Goal: Information Seeking & Learning: Learn about a topic

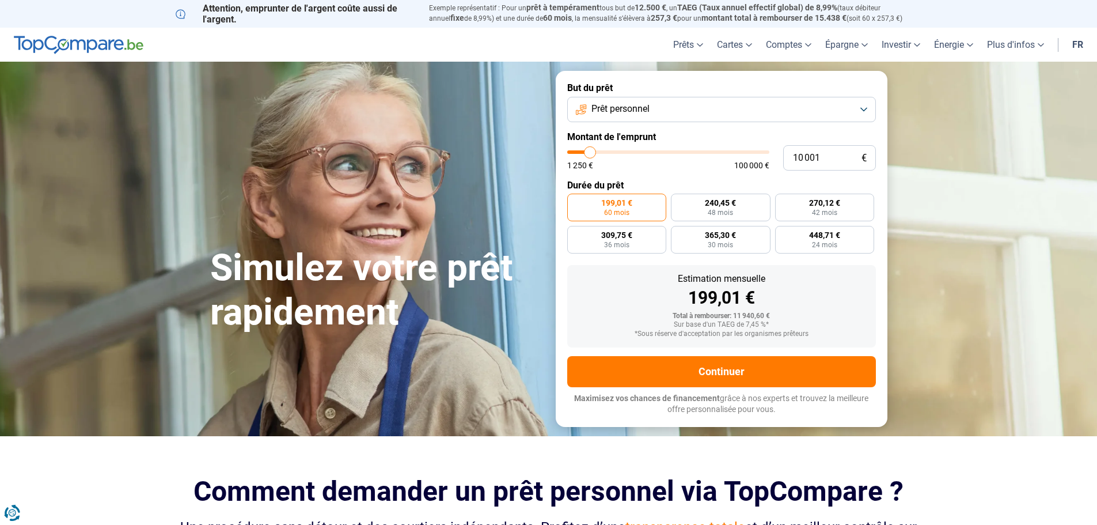
type input "13 000"
type input "13000"
type input "17 250"
type input "17250"
type input "23 000"
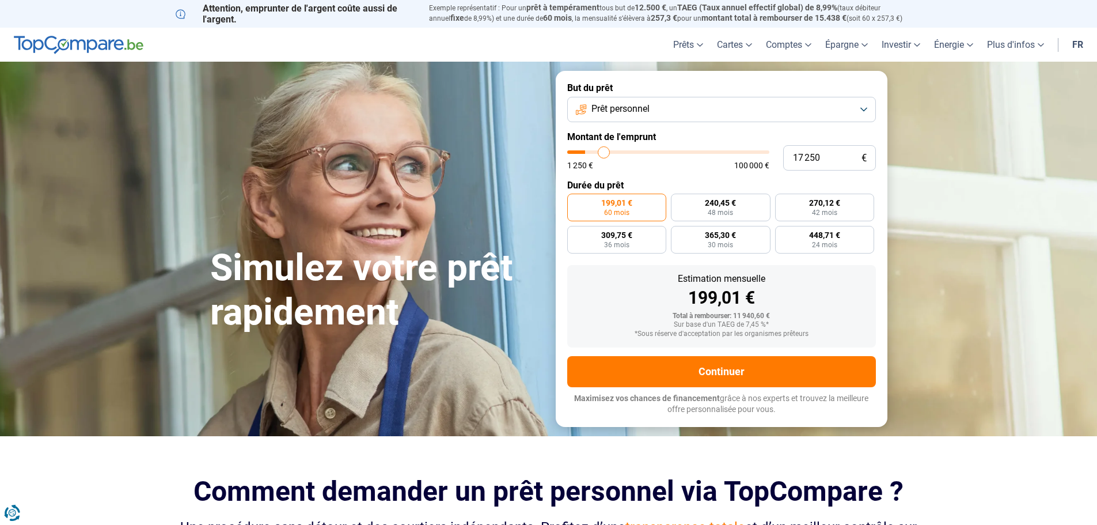
type input "23000"
type input "29 500"
type input "29500"
type input "36 500"
type input "36500"
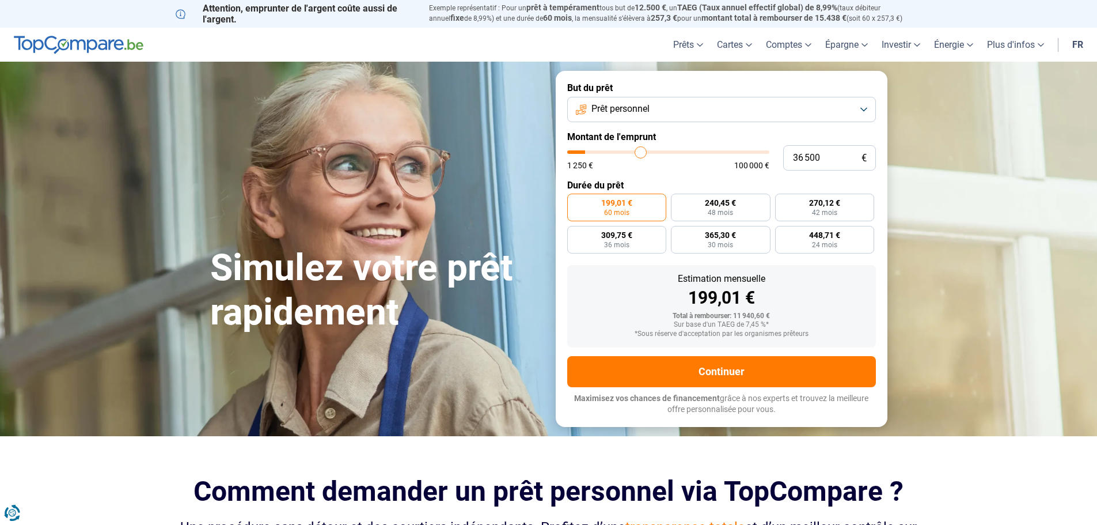
type input "41 500"
type input "41500"
type input "47 250"
type input "47250"
type input "54 000"
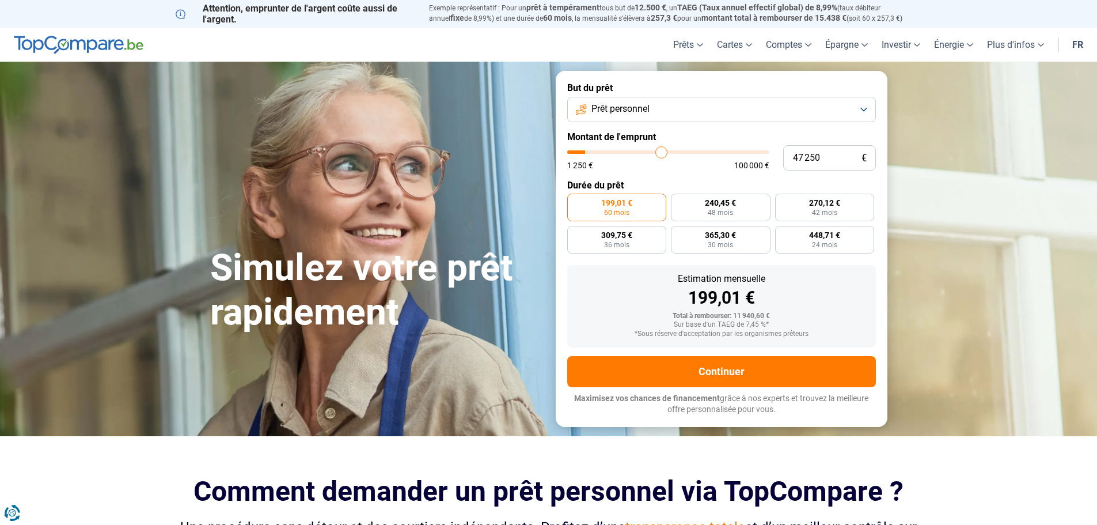
type input "54000"
type input "60 750"
type input "60750"
type input "68 750"
type input "68750"
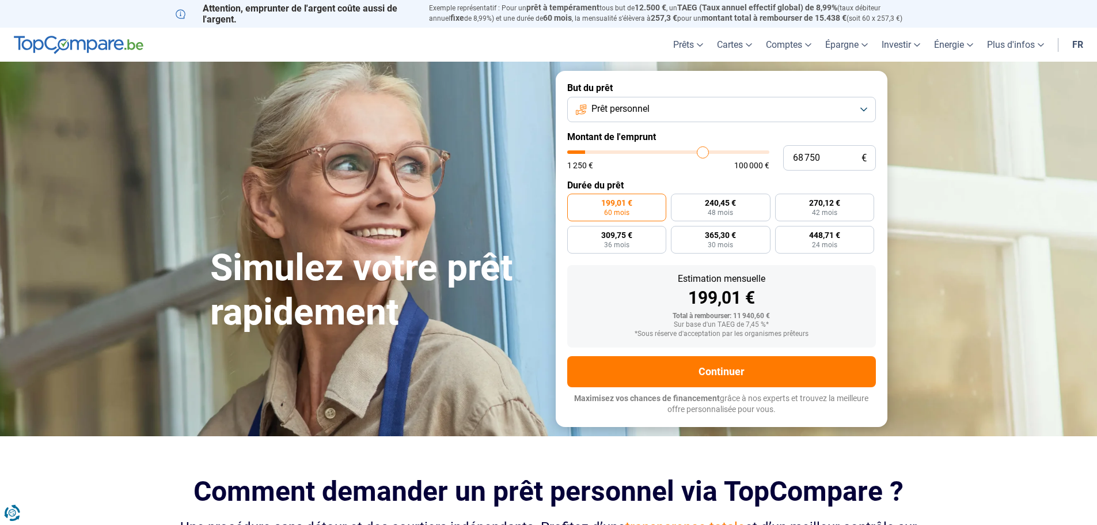
type input "81 250"
type input "81250"
type input "91 000"
type input "91000"
type input "96 250"
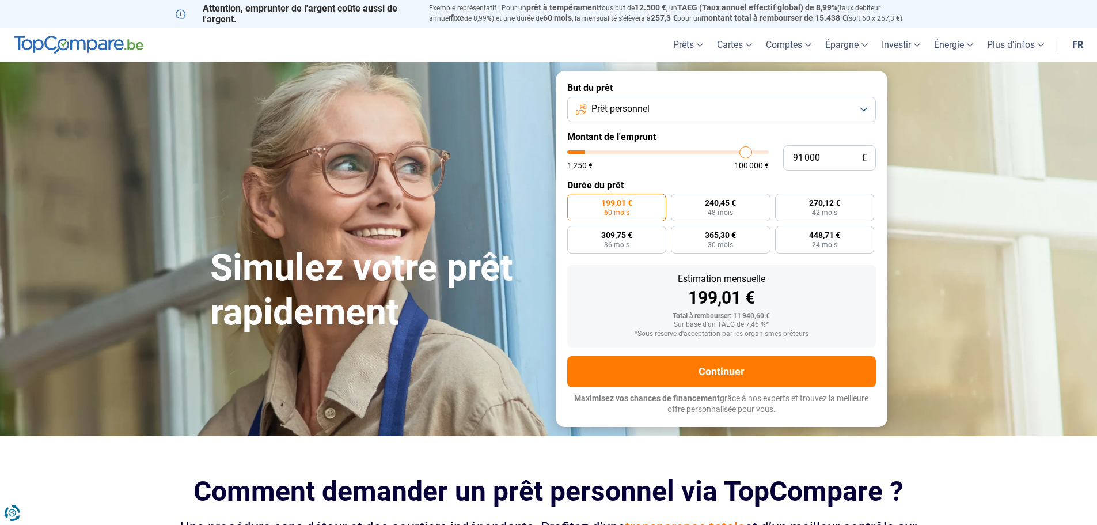
type input "96250"
type input "98 000"
type input "98000"
type input "98 500"
type input "98500"
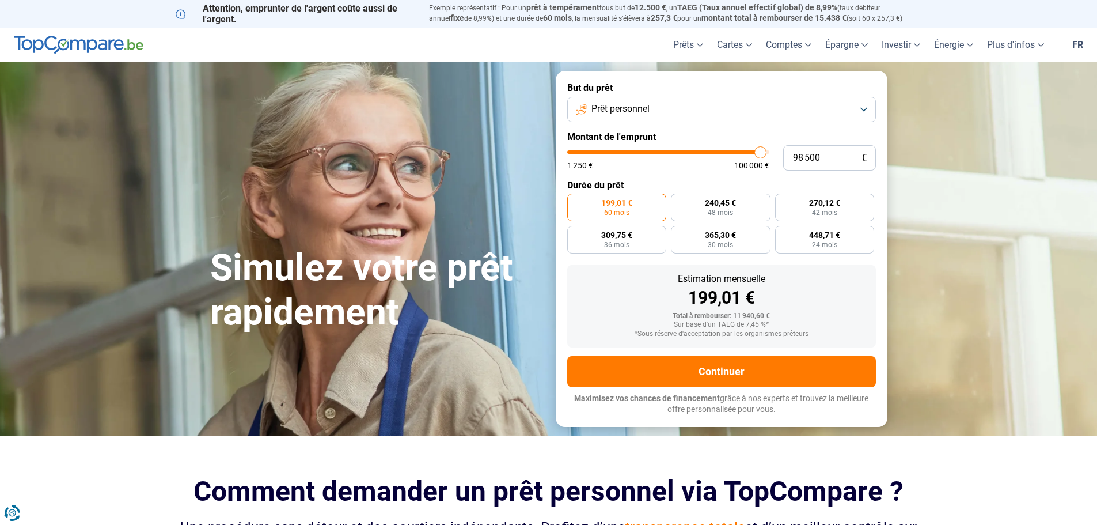
type input "96 000"
type input "96000"
type input "94 250"
type input "94250"
type input "93 250"
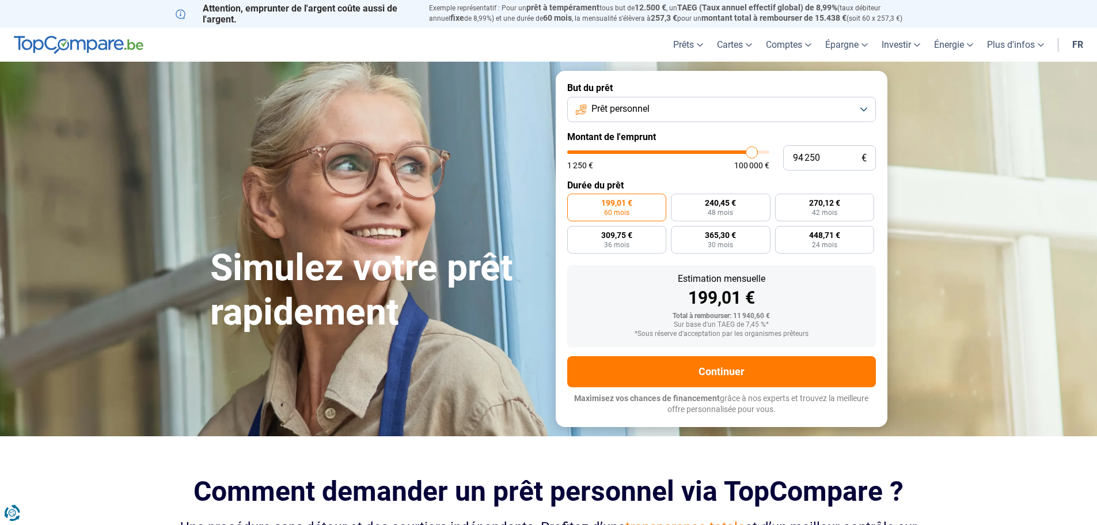
type input "93250"
type input "93 000"
type input "93000"
type input "91 500"
type input "91500"
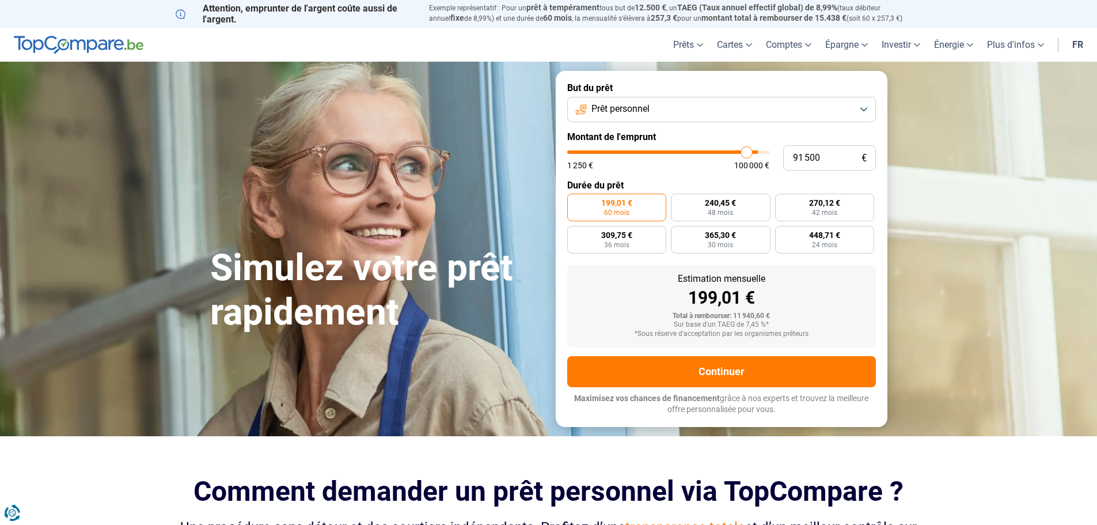
type input "90 000"
type input "90000"
type input "88 750"
type input "88750"
type input "88 500"
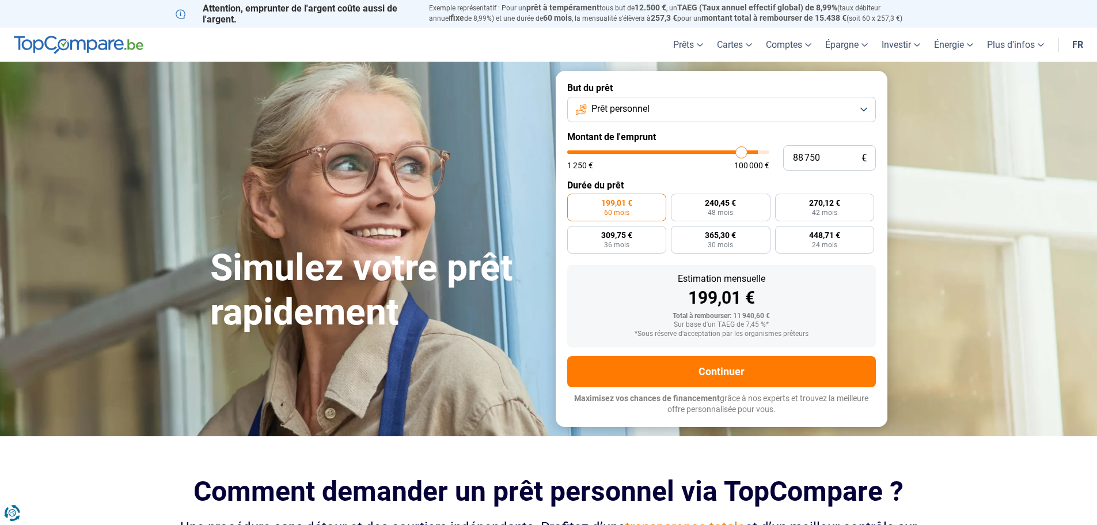
type input "88500"
type input "88 250"
type input "88250"
type input "87 250"
type input "87250"
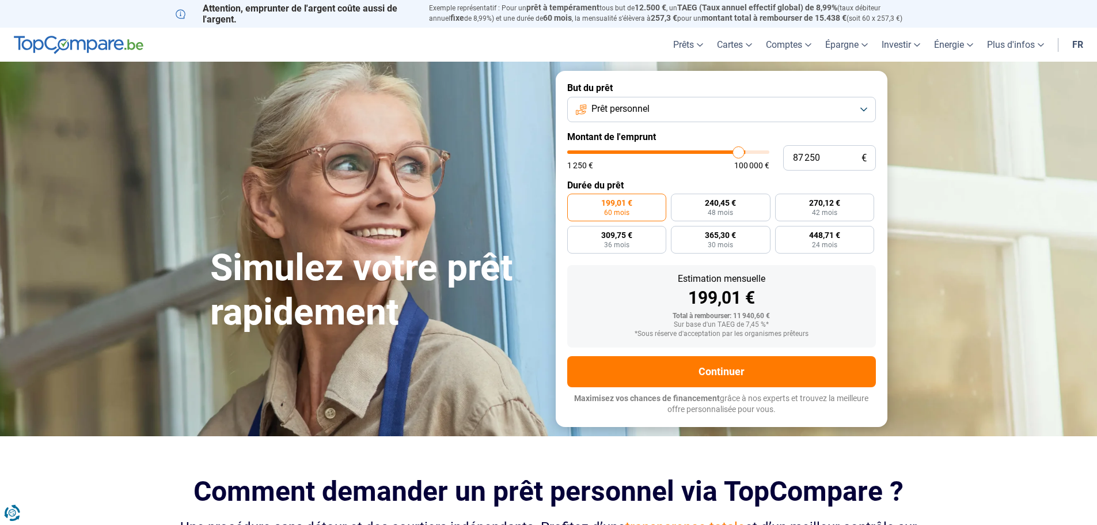
type input "85 750"
type input "85750"
type input "85 500"
type input "85500"
type input "85 000"
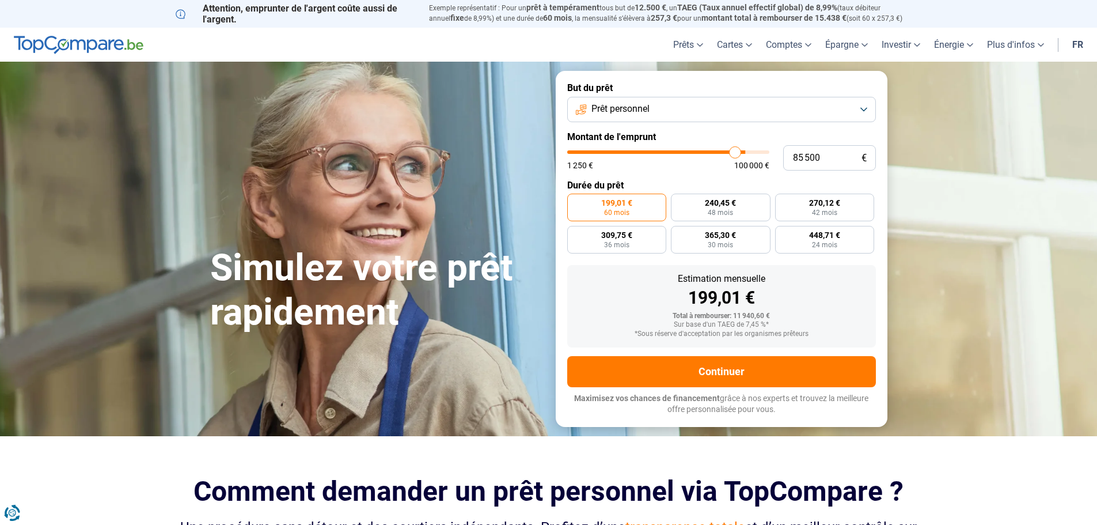
type input "85000"
type input "84 000"
type input "84000"
type input "83 000"
type input "83000"
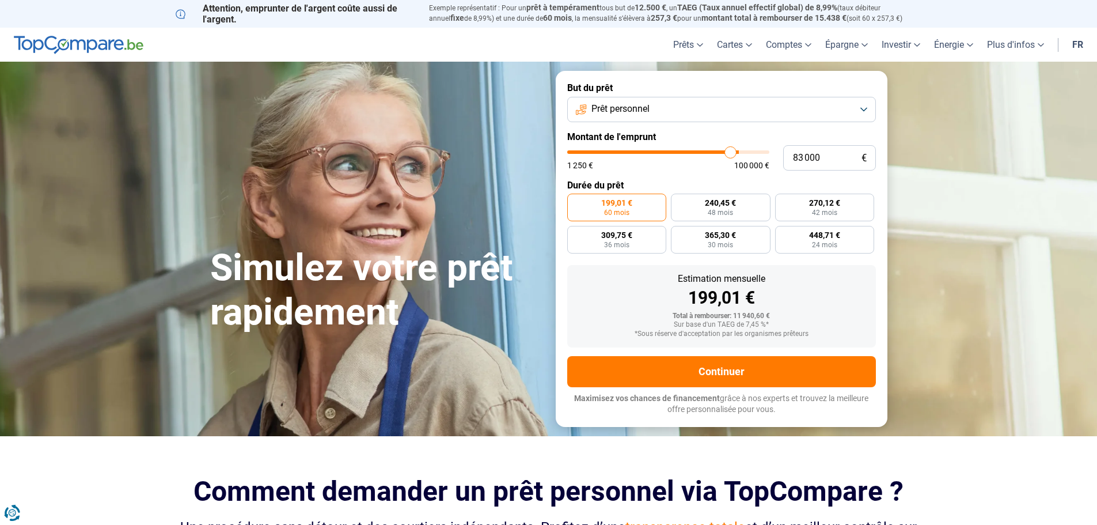
type input "81 750"
type input "81750"
type input "81 000"
type input "81000"
type input "80 000"
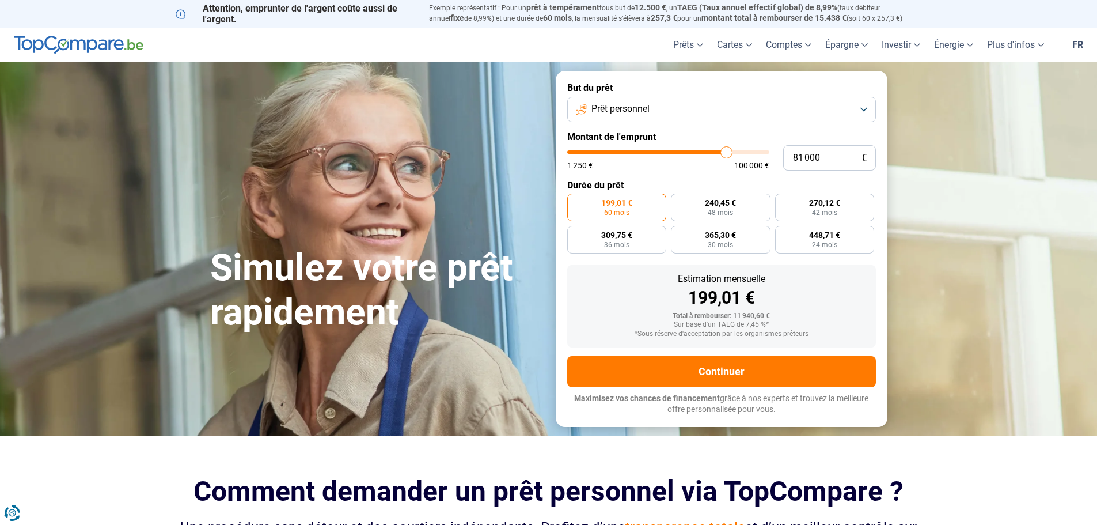
type input "80000"
type input "78 750"
type input "78750"
type input "78 250"
type input "78250"
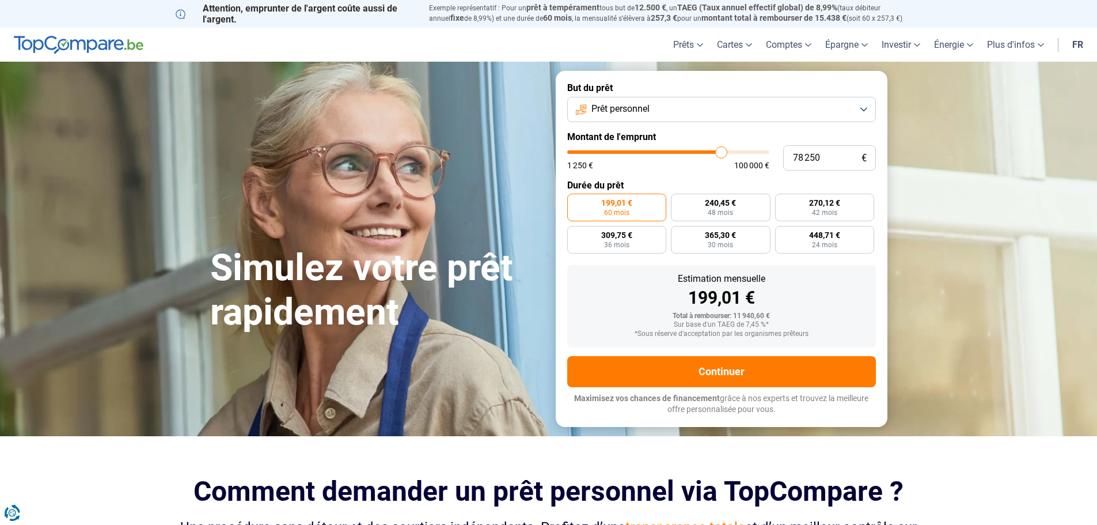
type input "78 000"
type input "78000"
type input "77 750"
type input "77750"
type input "77 000"
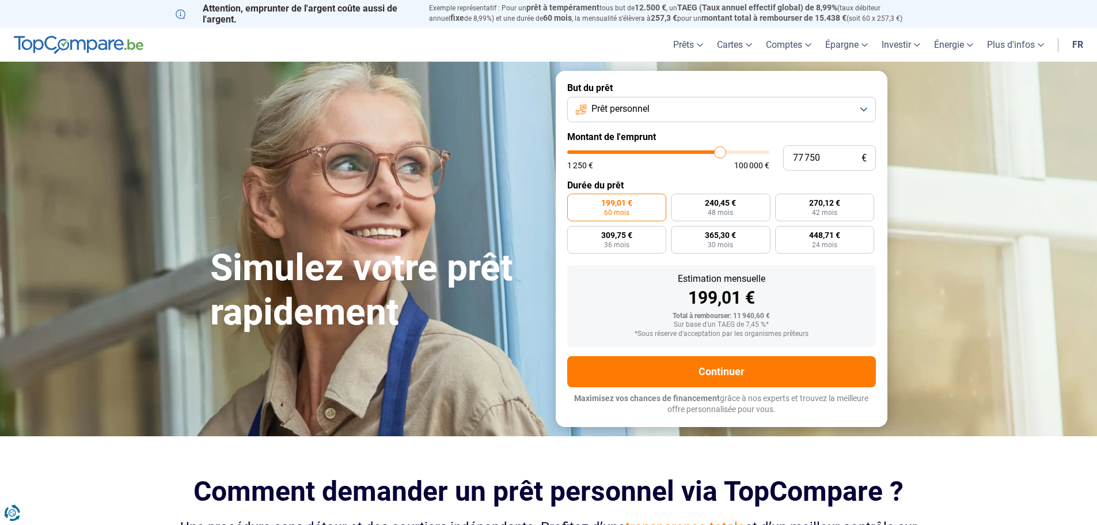
type input "77000"
type input "76 750"
type input "76750"
type input "76 250"
type input "76250"
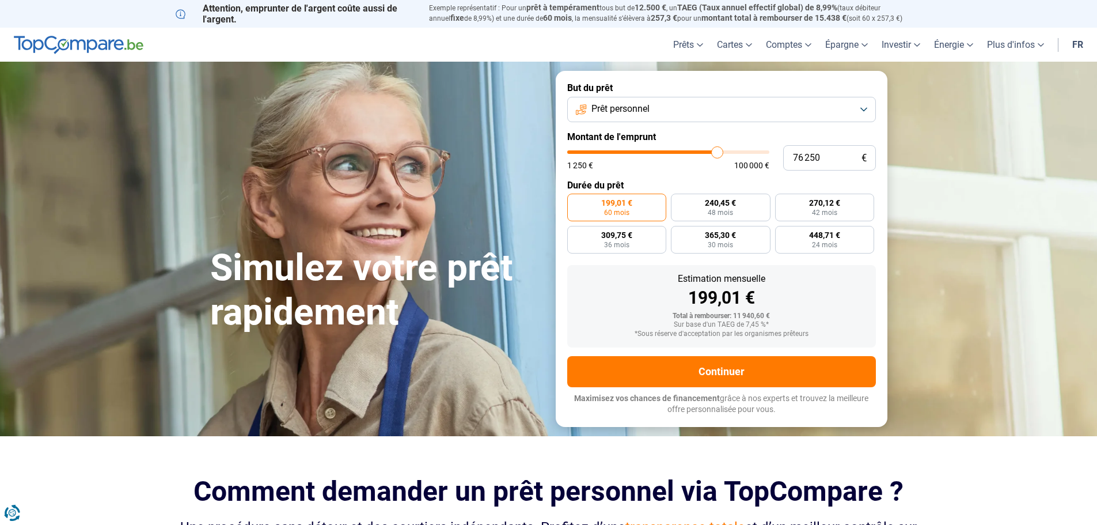
type input "75 250"
type input "75250"
type input "74 750"
type input "74750"
type input "74 250"
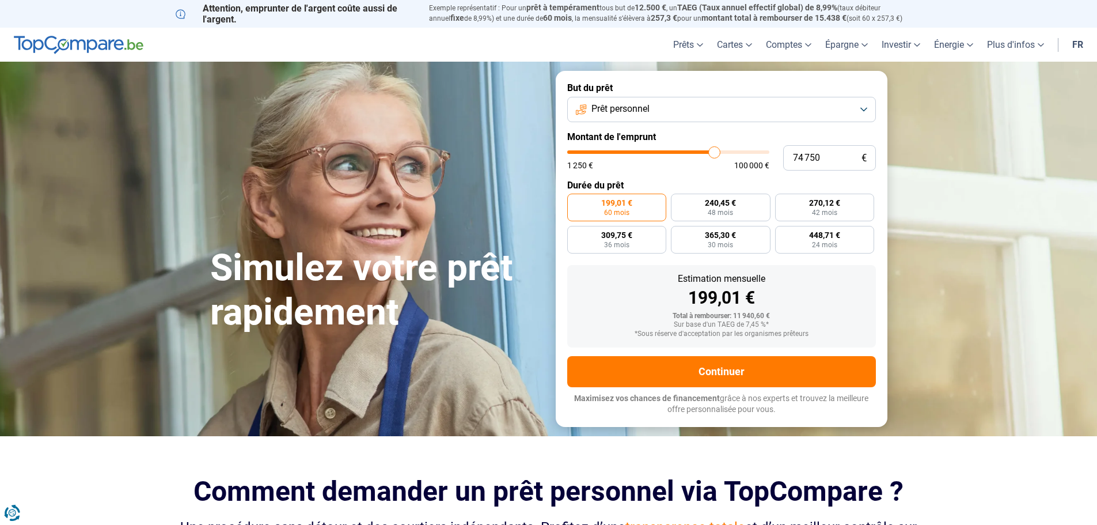
type input "74250"
type input "74 000"
type input "74000"
type input "73 750"
type input "73750"
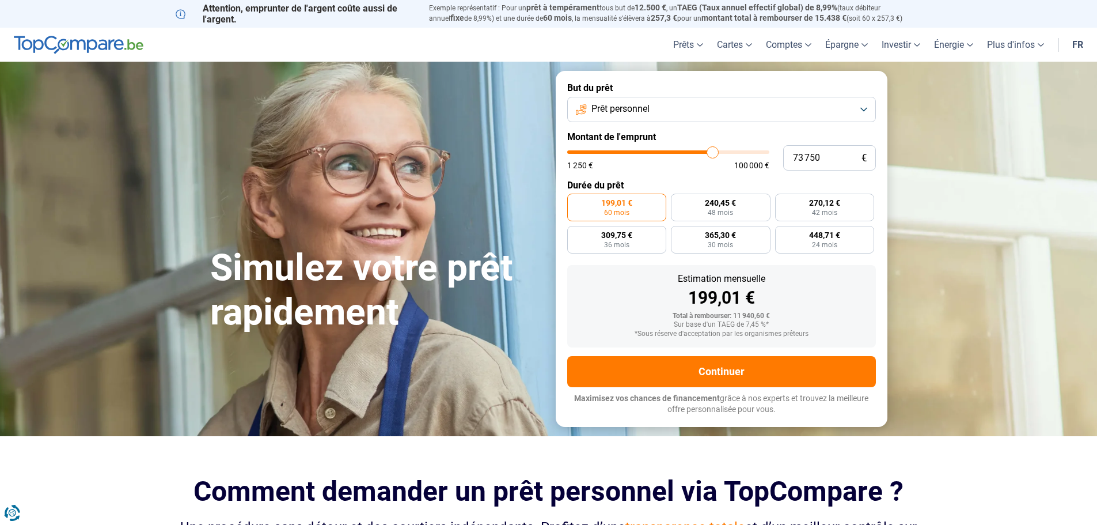
type input "73 250"
type input "73250"
type input "72 750"
type input "72750"
type input "72 500"
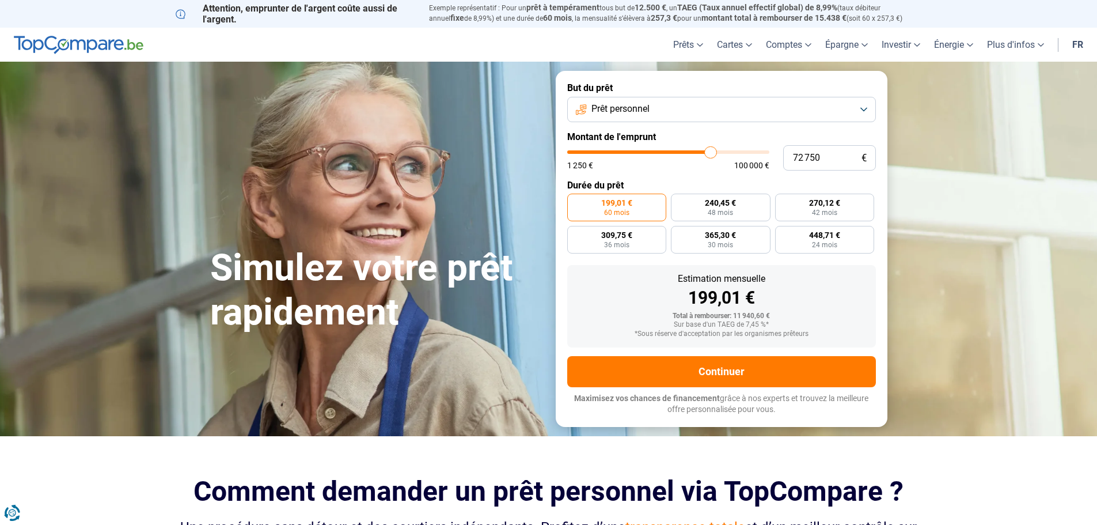
type input "72500"
type input "72 250"
type input "72250"
type input "72 000"
type input "72000"
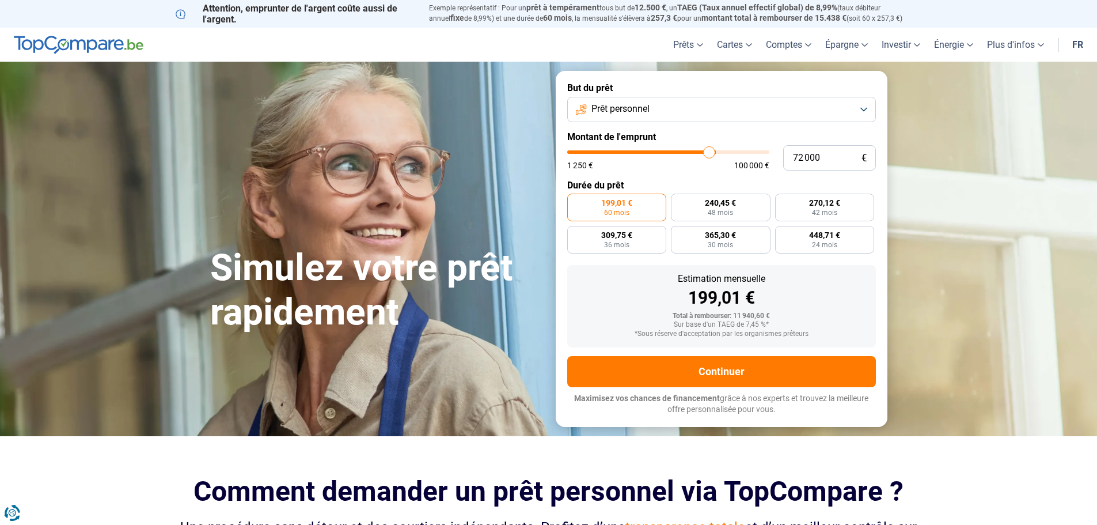
type input "71 250"
type input "71250"
type input "71 000"
type input "71000"
type input "70 750"
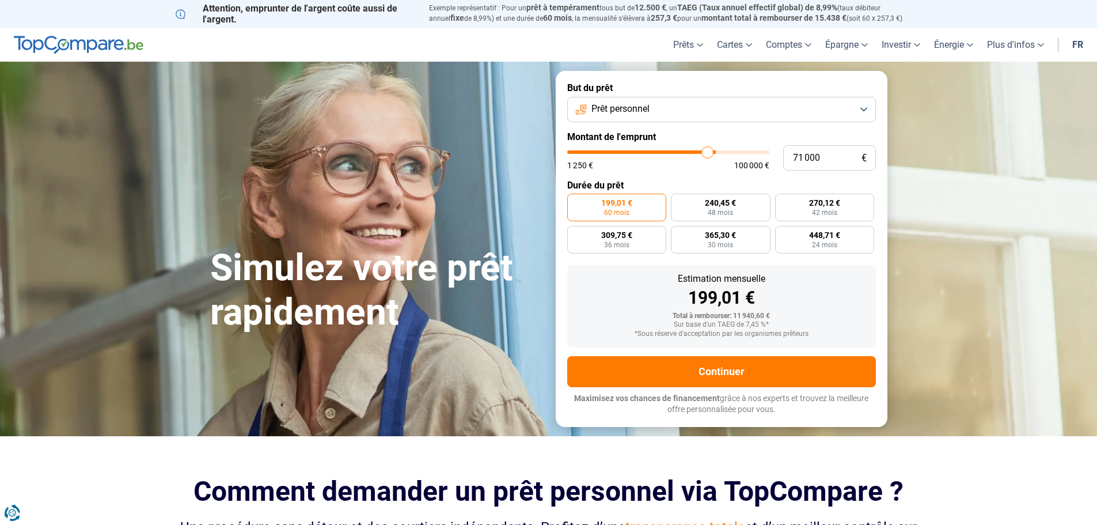
type input "70750"
type input "70 500"
type input "70500"
type input "70 250"
type input "70250"
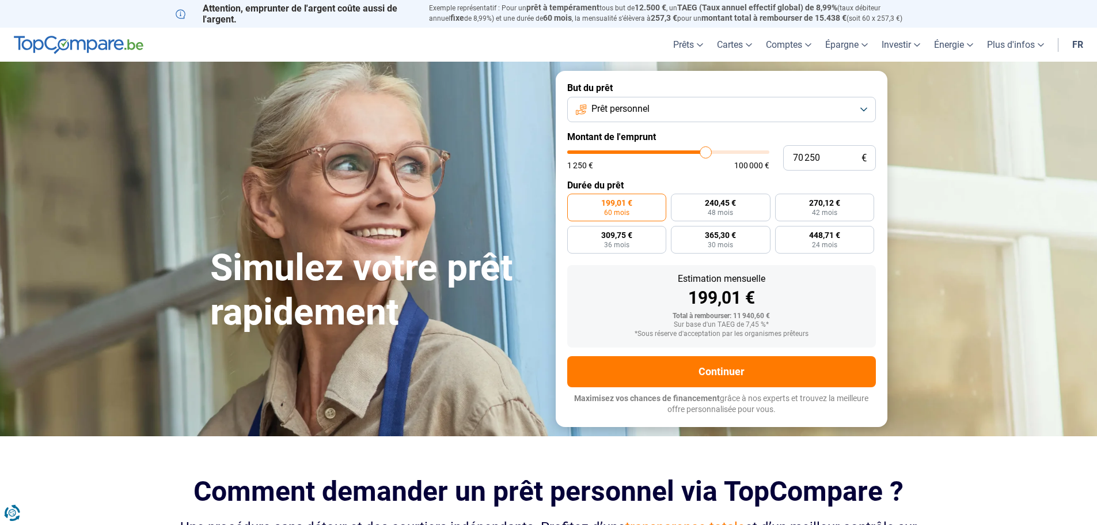
type input "69 750"
type input "69750"
type input "69 500"
type input "69500"
type input "69 250"
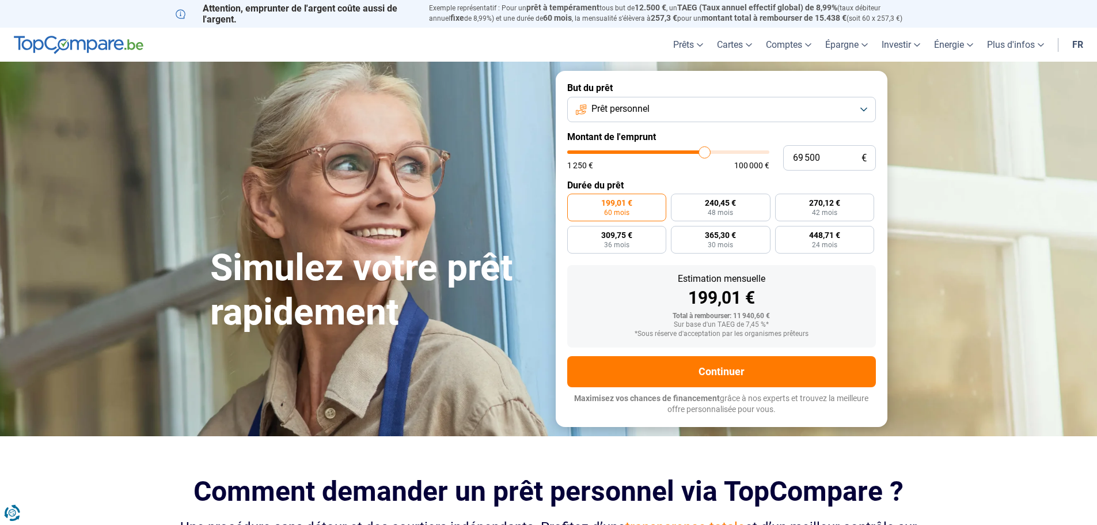
type input "69250"
type input "68 750"
type input "68750"
type input "68 250"
type input "68250"
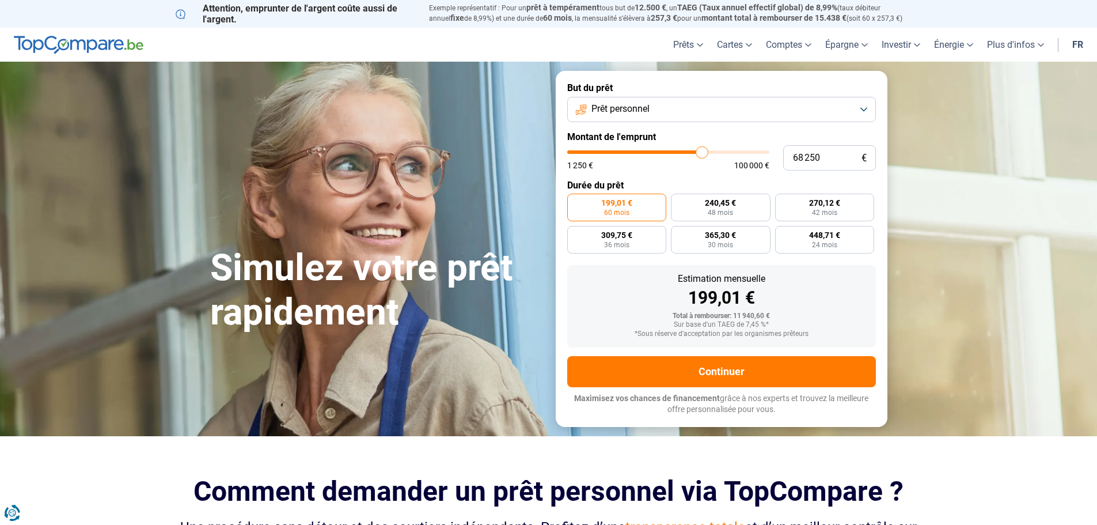
type input "68 000"
type input "68000"
type input "67 750"
type input "67750"
type input "67 250"
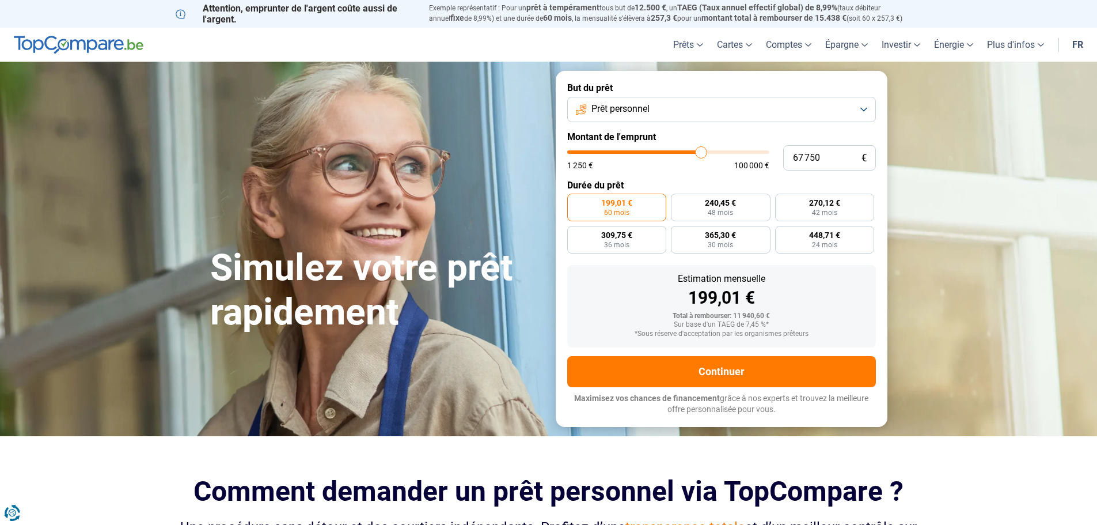
type input "67250"
type input "66 750"
type input "66750"
type input "66 500"
type input "66500"
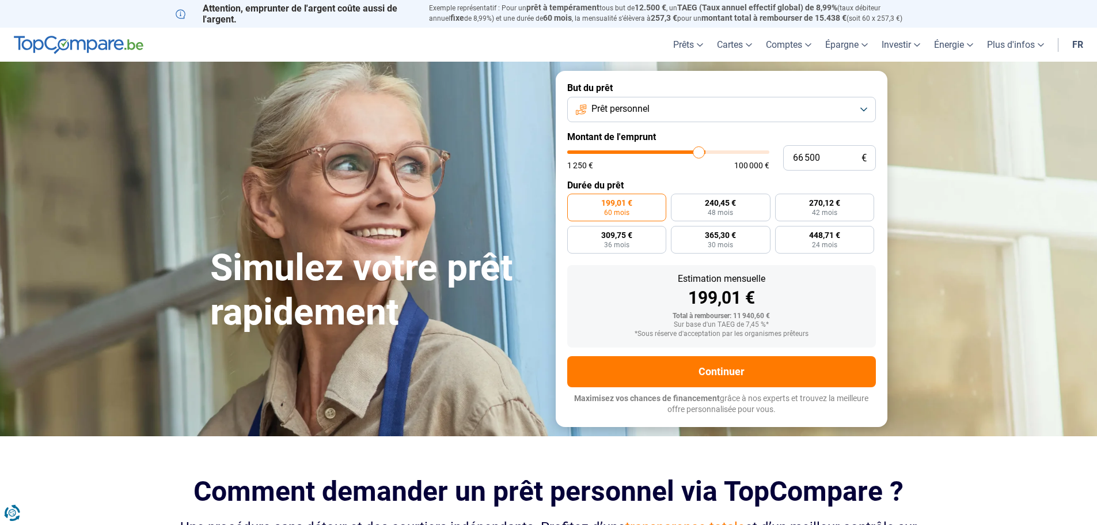
type input "66 000"
type input "66000"
type input "65 750"
type input "65750"
type input "65 000"
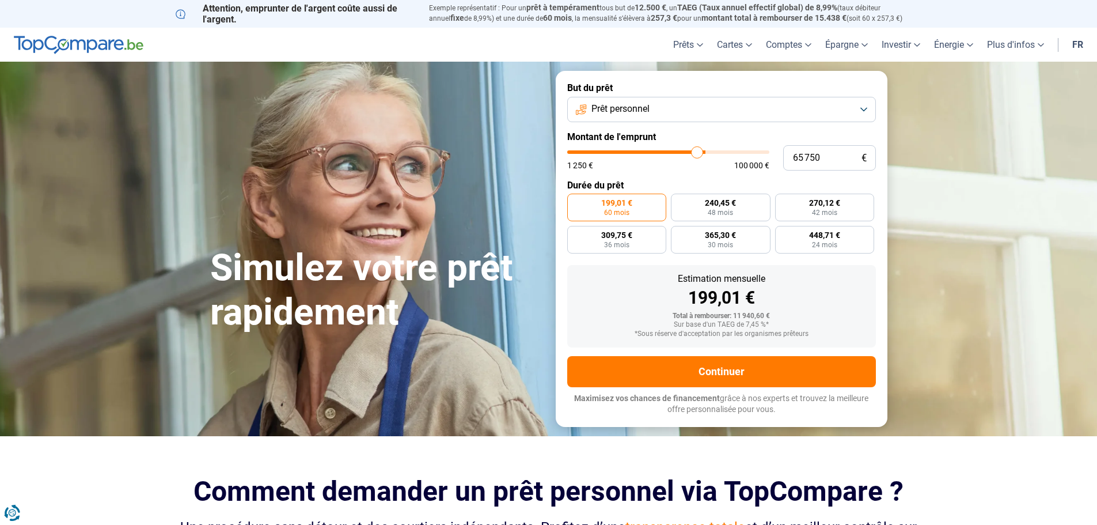
type input "65000"
type input "64 750"
type input "64750"
type input "64 250"
type input "64250"
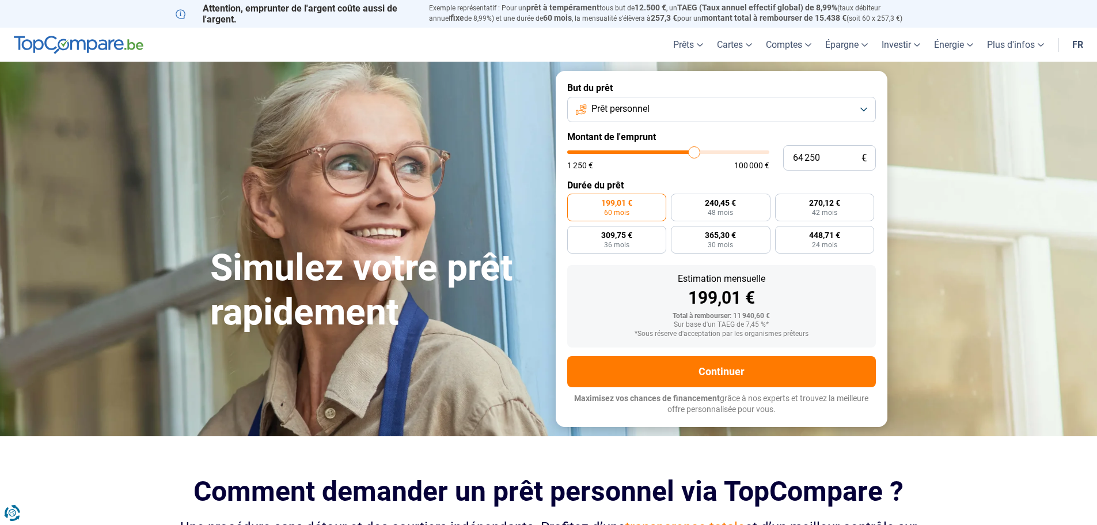
type input "63 750"
type input "63750"
type input "63 250"
type input "63250"
type input "62 500"
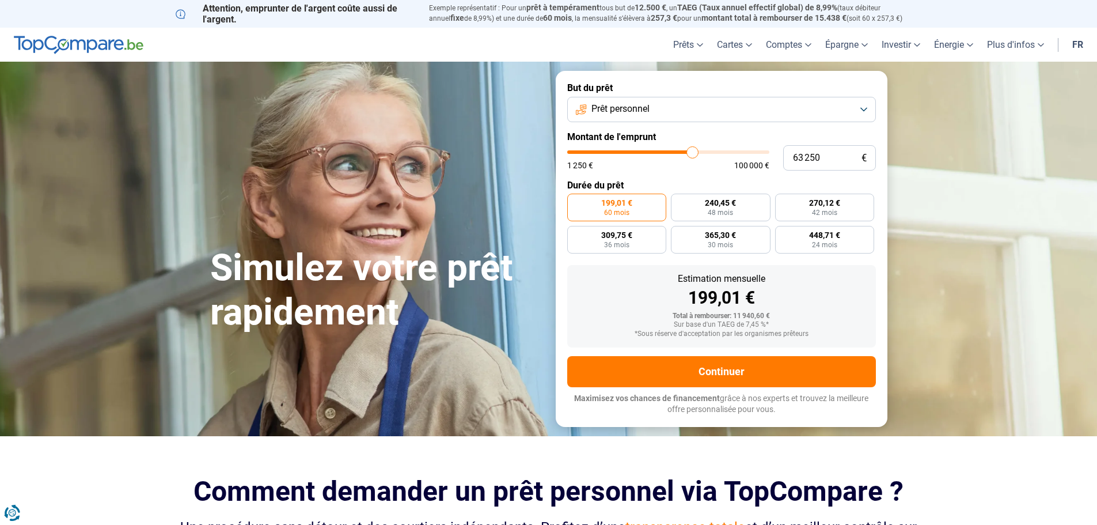
type input "62500"
type input "62 250"
type input "62250"
type input "62 000"
type input "62000"
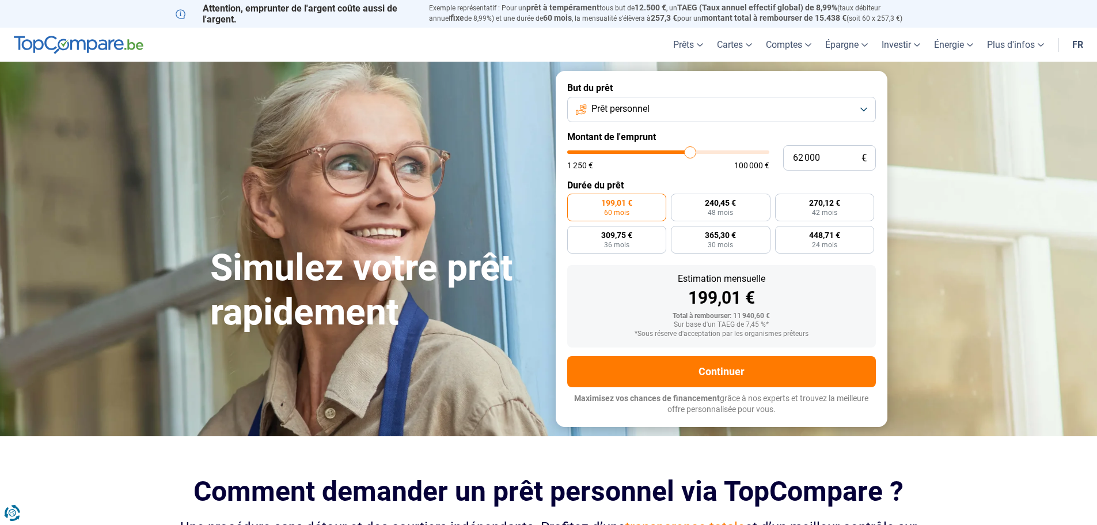
type input "61 500"
type input "61500"
type input "61 000"
type input "61000"
type input "60 250"
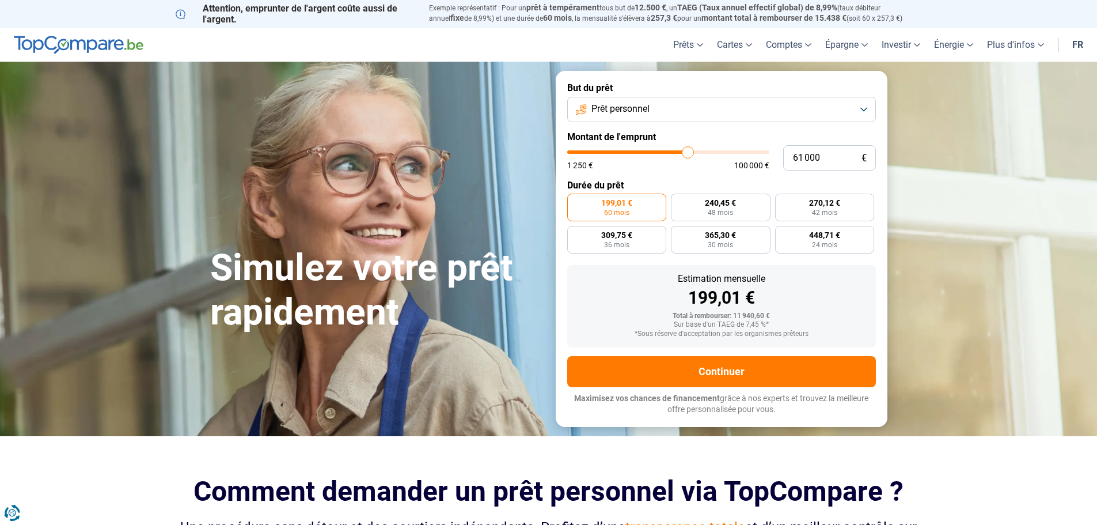
type input "60250"
type input "60 000"
type input "60000"
type input "59 500"
type input "59500"
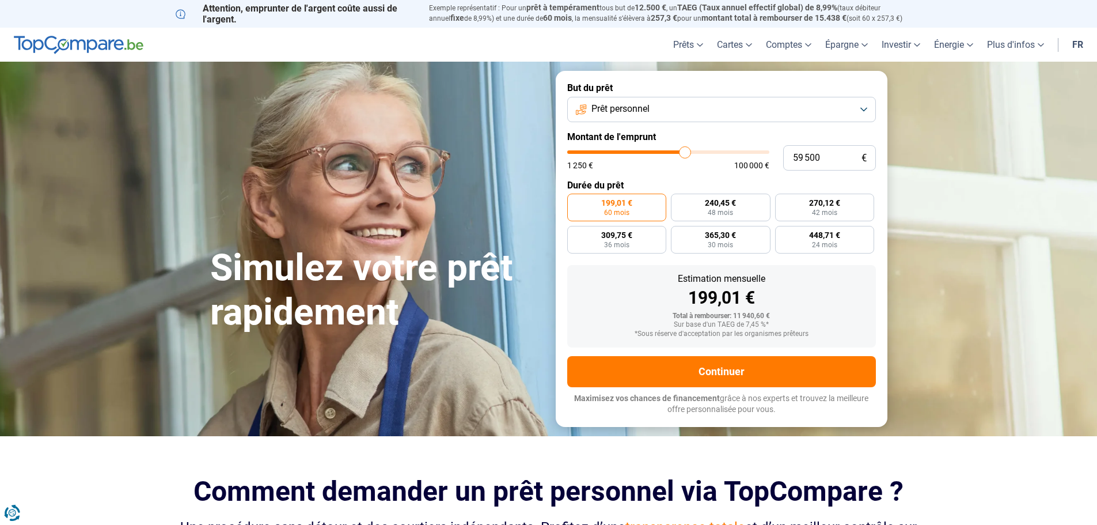
type input "59 250"
type input "59250"
type input "58 750"
type input "58750"
type input "58 500"
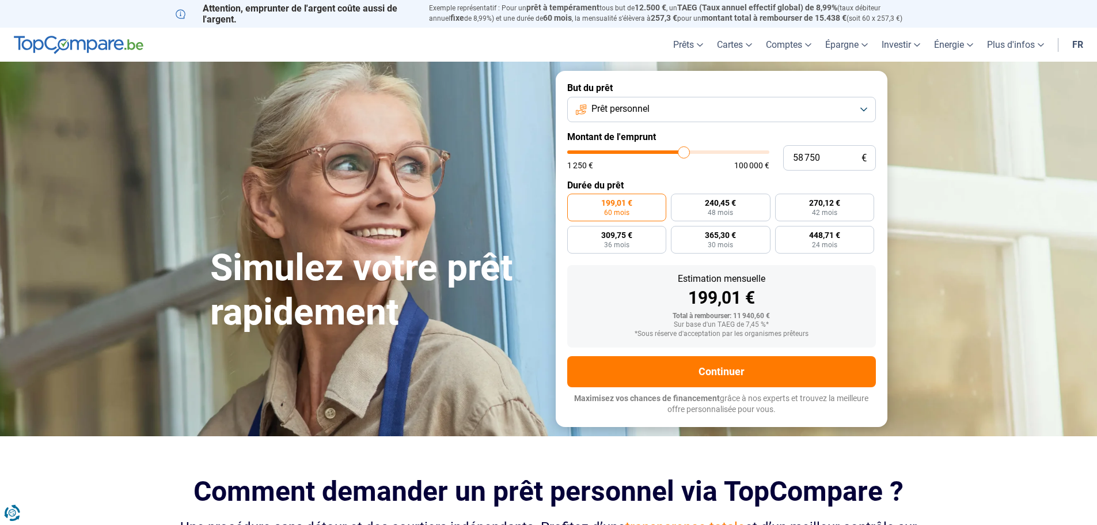
type input "58500"
type input "58 000"
type input "58000"
type input "57 750"
type input "57750"
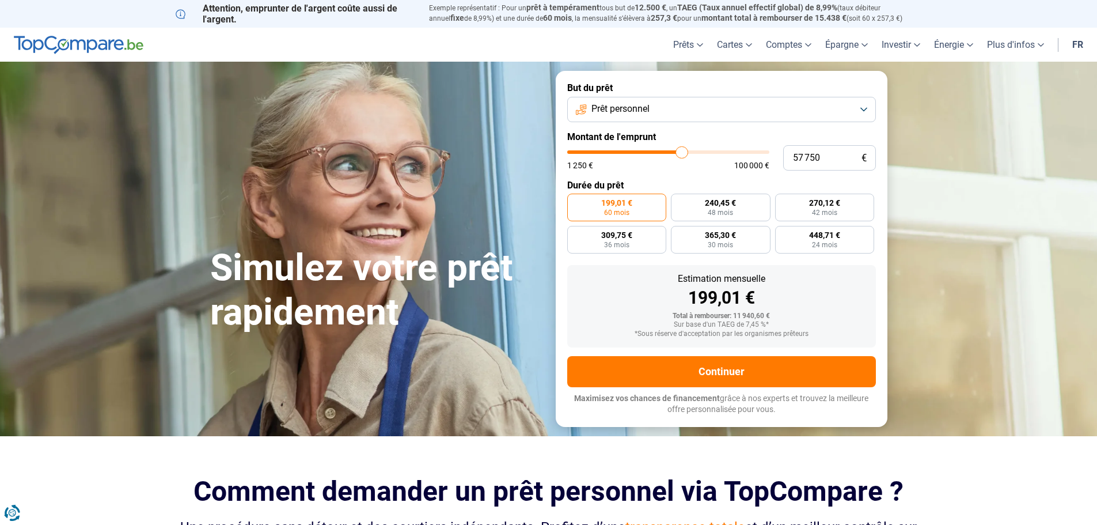
type input "57 500"
type input "57500"
type input "57 250"
type input "57250"
type input "57 000"
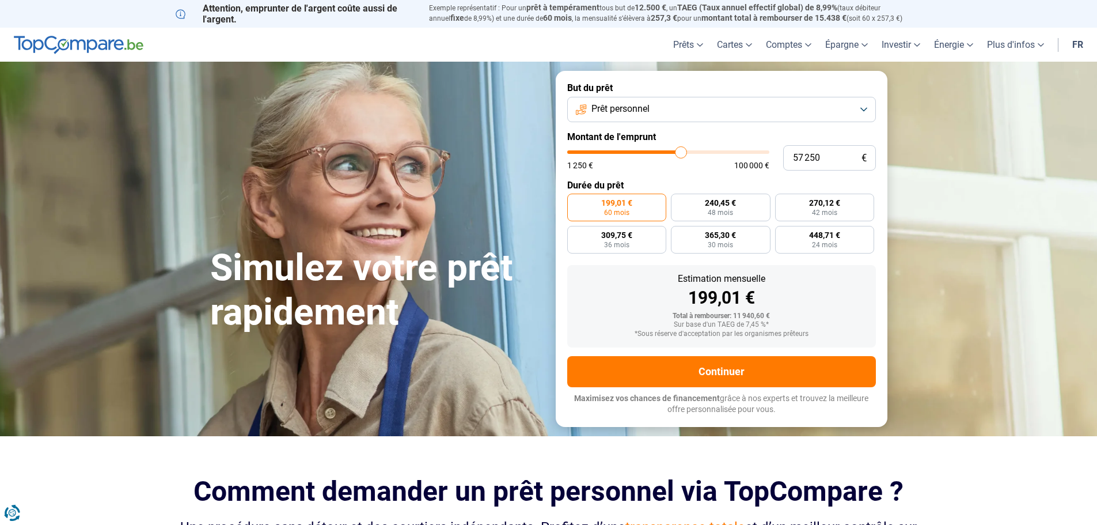
type input "57000"
type input "56 500"
type input "56500"
type input "56 250"
type input "56250"
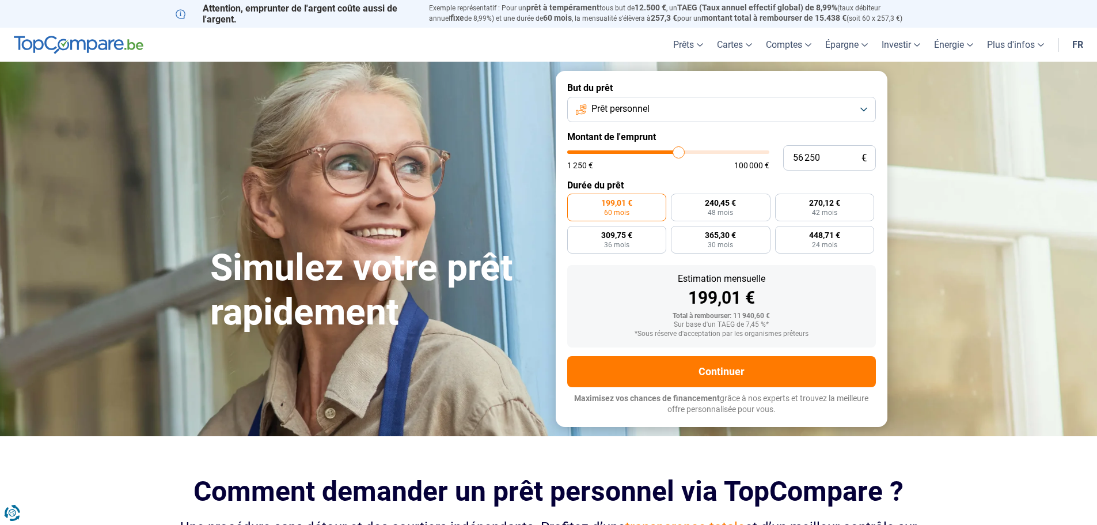
type input "56 000"
type input "56000"
type input "55 500"
type input "55500"
type input "54 750"
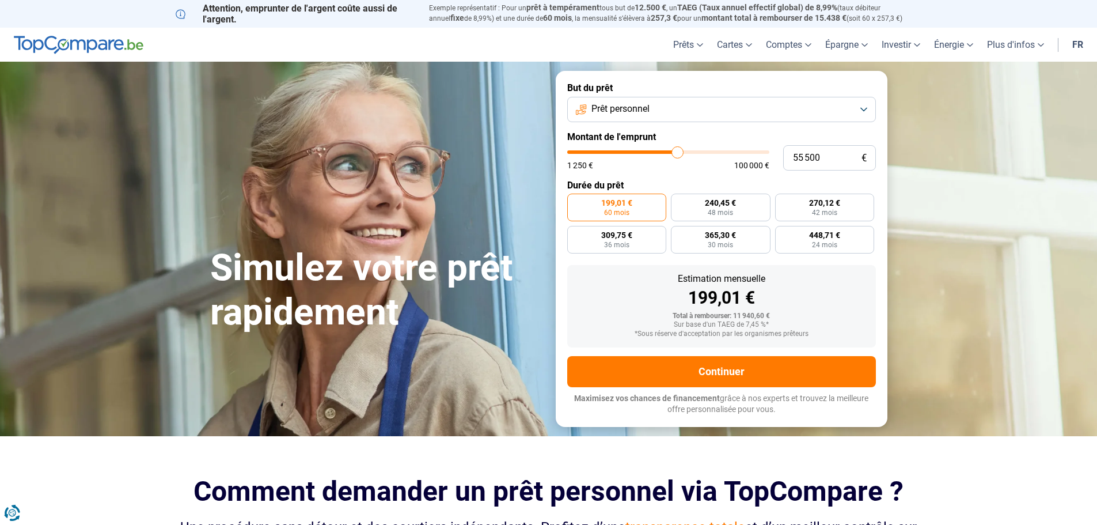
type input "54750"
type input "54 500"
type input "54500"
type input "54 250"
type input "54250"
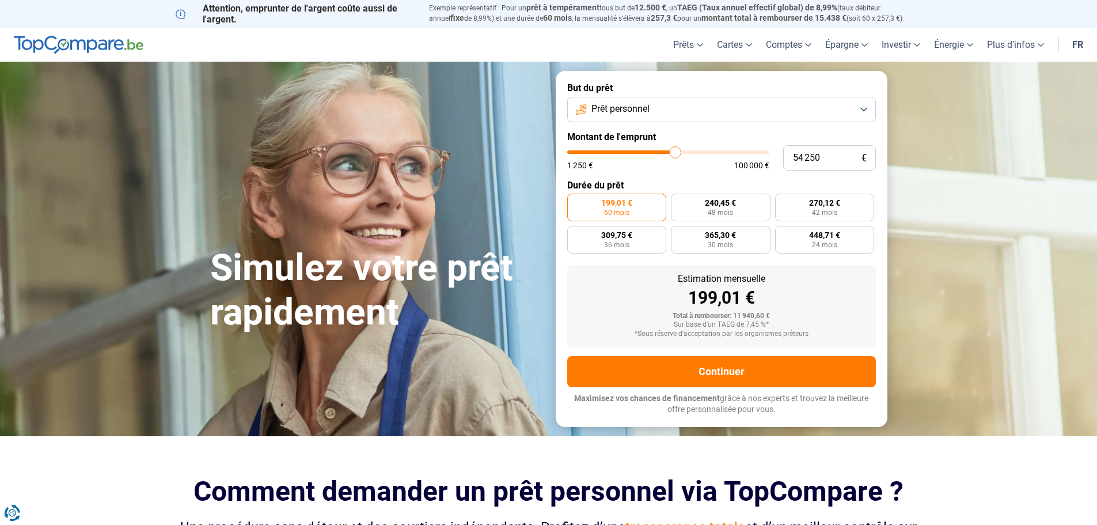
type input "54 000"
type input "54000"
type input "53 500"
type input "53500"
type input "53 250"
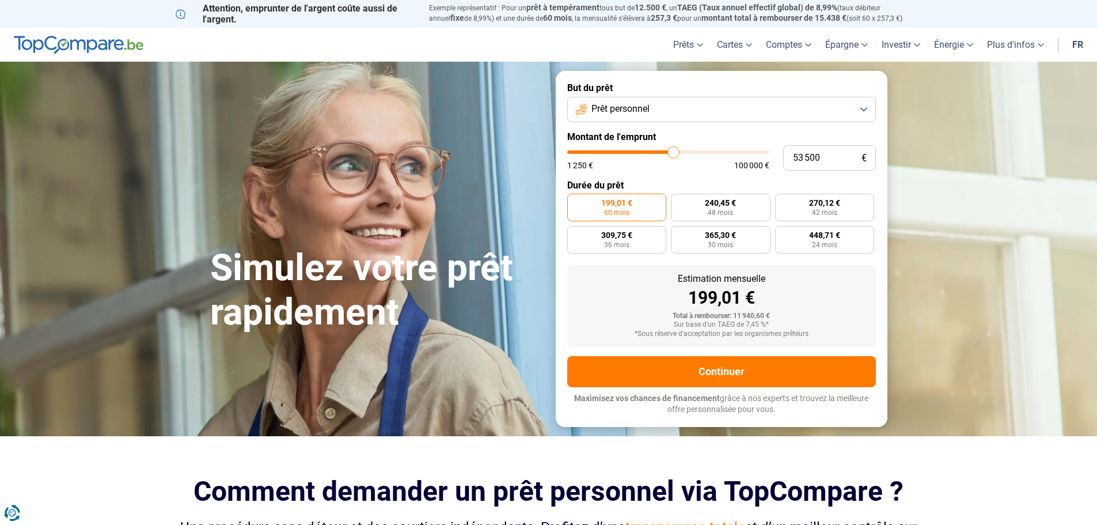
type input "53250"
type input "53 000"
type input "53000"
type input "52 750"
type input "52750"
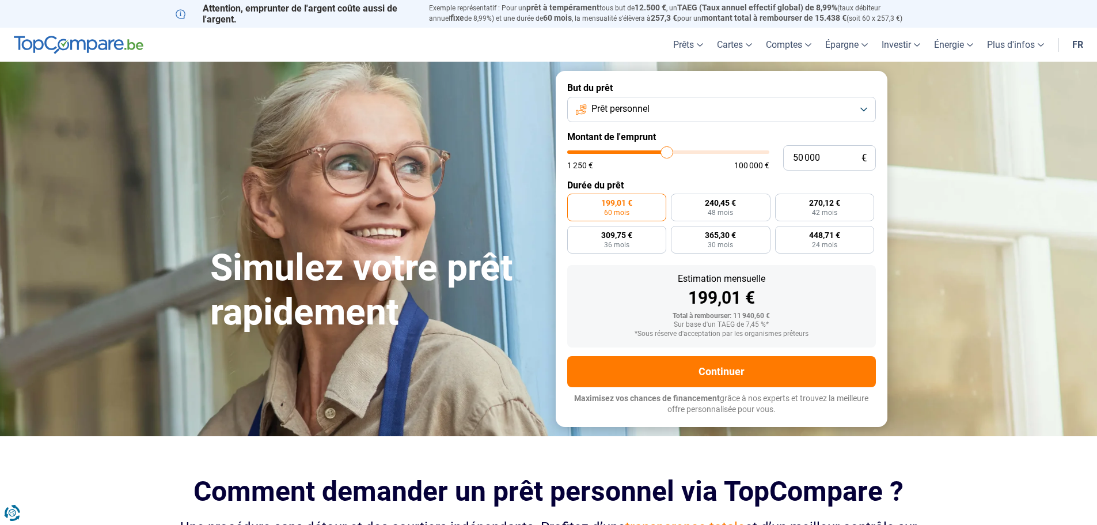
drag, startPoint x: 592, startPoint y: 155, endPoint x: 667, endPoint y: 205, distance: 89.8
click at [667, 154] on input "range" at bounding box center [668, 151] width 202 height 3
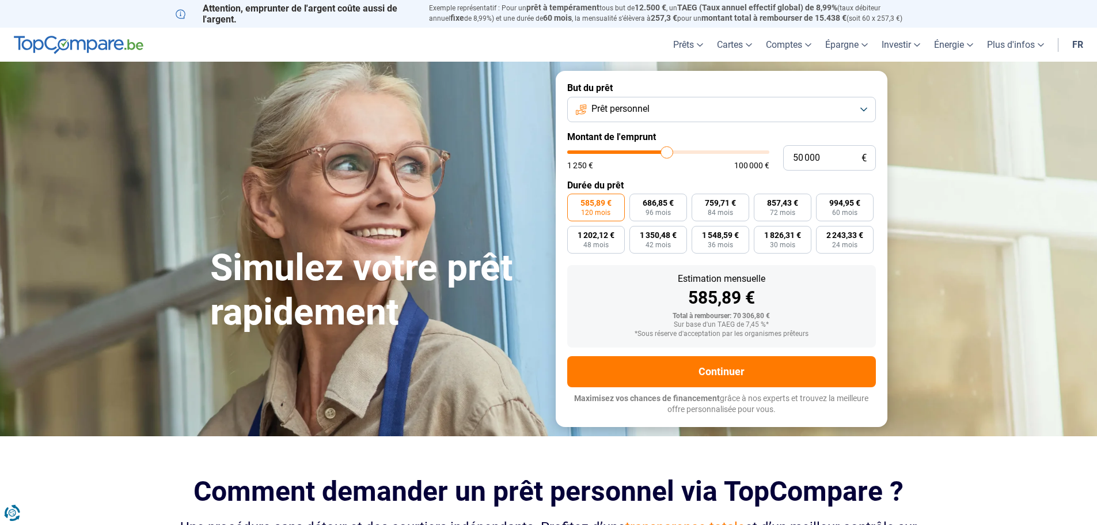
click at [596, 211] on span "120 mois" at bounding box center [595, 212] width 29 height 7
click at [575, 201] on input "585,89 € 120 mois" at bounding box center [570, 197] width 7 height 7
drag, startPoint x: 661, startPoint y: 150, endPoint x: 696, endPoint y: 158, distance: 35.5
click at [696, 154] on input "range" at bounding box center [668, 151] width 202 height 3
